Goal: Task Accomplishment & Management: Use online tool/utility

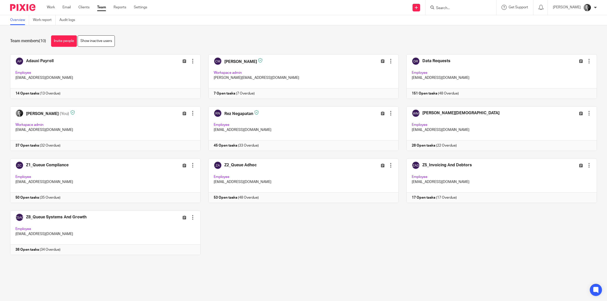
click at [445, 10] on input "Search" at bounding box center [458, 8] width 46 height 5
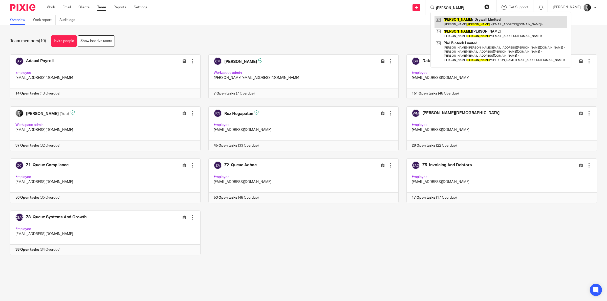
type input "powe"
click at [466, 17] on link at bounding box center [500, 22] width 132 height 12
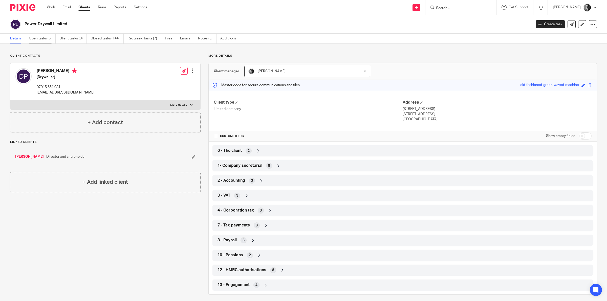
click at [49, 37] on link "Open tasks (6)" at bounding box center [42, 39] width 27 height 10
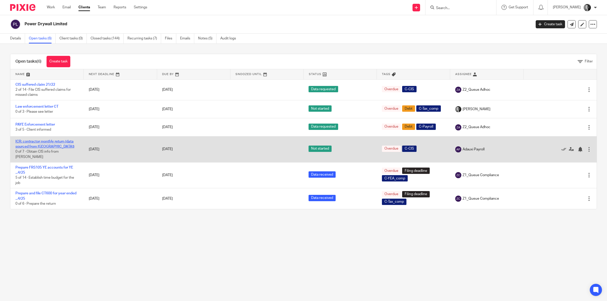
click at [41, 140] on link "ICR: contractor monthly return (data sourced from [GEOGRAPHIC_DATA])" at bounding box center [44, 144] width 59 height 9
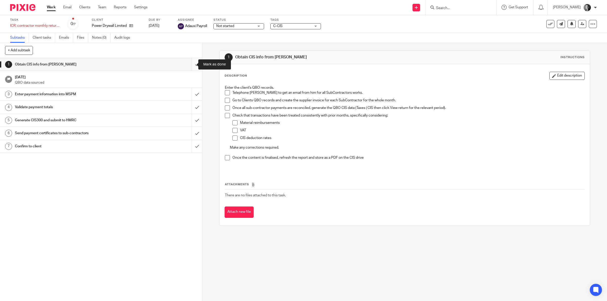
click at [191, 66] on input "submit" at bounding box center [101, 64] width 202 height 13
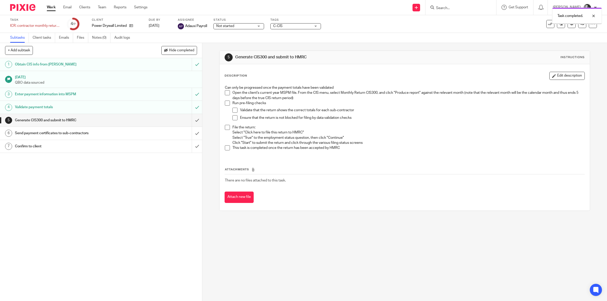
click at [190, 118] on input "submit" at bounding box center [101, 120] width 202 height 13
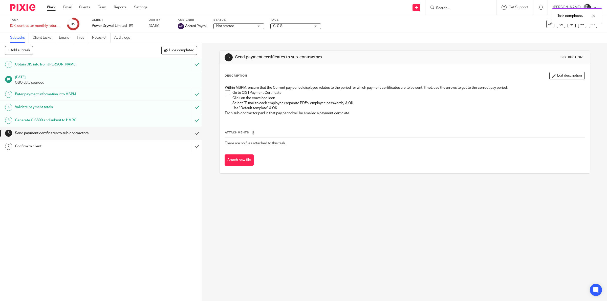
click at [191, 133] on input "submit" at bounding box center [101, 133] width 202 height 13
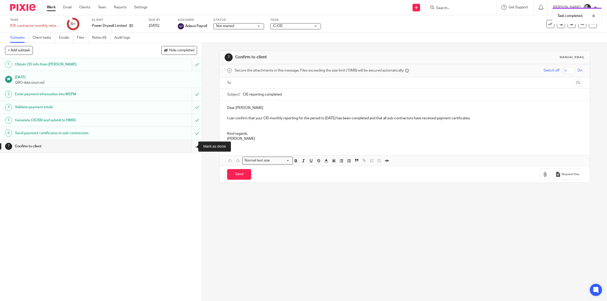
click at [190, 146] on input "submit" at bounding box center [101, 146] width 202 height 13
